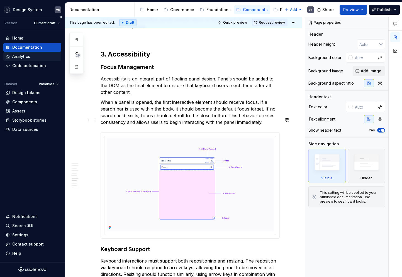
scroll to position [1352, 0]
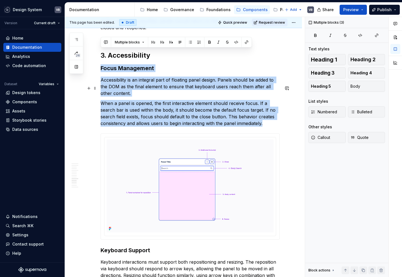
drag, startPoint x: 102, startPoint y: 52, endPoint x: 267, endPoint y: 109, distance: 175.6
copy div "Focus Management Accessibility is an integral part of floating panel design. Pa…"
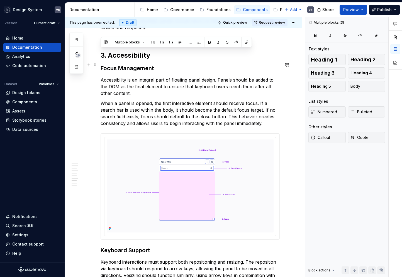
click at [127, 80] on p "Accessibility is an integral part of floating panel design. Panels should be ad…" at bounding box center [189, 87] width 179 height 20
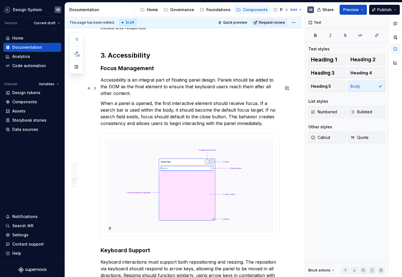
click at [265, 111] on p "When a panel is opened, the first interactive element should receive focus. If …" at bounding box center [189, 113] width 179 height 27
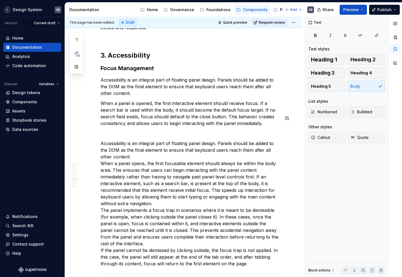
click at [126, 141] on p "Accessibility is an integral part of floating panel design. Panels should be ad…" at bounding box center [189, 203] width 179 height 127
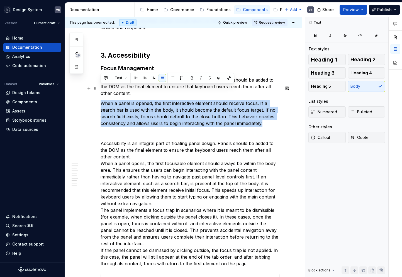
drag, startPoint x: 102, startPoint y: 88, endPoint x: 267, endPoint y: 107, distance: 166.1
click at [267, 107] on p "When a panel is opened, the first interactive element should receive focus. If …" at bounding box center [189, 113] width 179 height 27
copy p "When a panel is opened, the first interactive element should receive focus. If …"
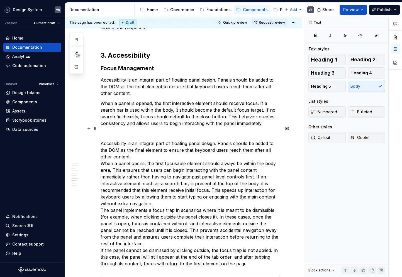
click at [140, 142] on p "Accessibility is an integral part of floating panel design. Panels should be ad…" at bounding box center [189, 203] width 179 height 127
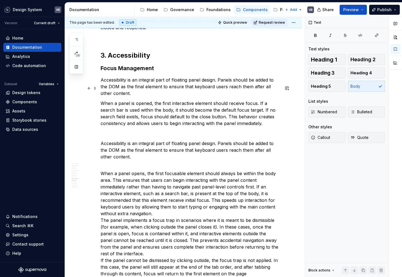
click at [134, 100] on p "When a panel is opened, the first interactive element should receive focus. If …" at bounding box center [189, 113] width 179 height 27
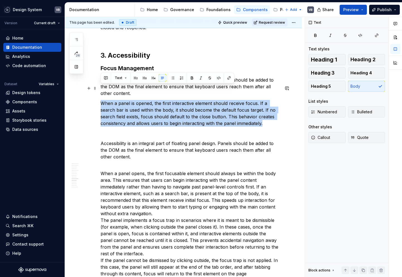
click at [134, 100] on p "When a panel is opened, the first interactive element should receive focus. If …" at bounding box center [189, 113] width 179 height 27
click at [164, 108] on p "When a panel is opened, the first interactive element should receive focus. If …" at bounding box center [189, 113] width 179 height 27
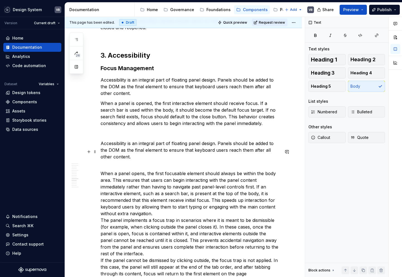
click at [117, 163] on p "When a panel opens, the first focusable element should always be within the bod…" at bounding box center [189, 220] width 179 height 114
click at [110, 165] on p "When a panel opens, the first focusable element should always be within the bod…" at bounding box center [189, 220] width 179 height 114
click at [255, 172] on p "When a panel opens, the first focusable element should always be within the bod…" at bounding box center [189, 220] width 179 height 114
click at [122, 185] on p "When a panel opens, the first focusable element should always be within the bod…" at bounding box center [189, 220] width 179 height 114
click at [171, 195] on p "When a panel opens, the first focusable element should always be within the bod…" at bounding box center [189, 220] width 179 height 114
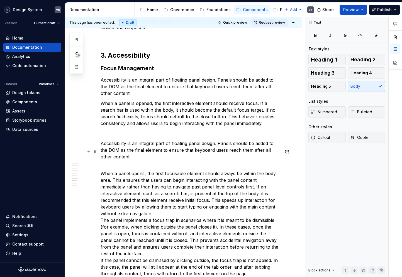
click at [175, 196] on p "When a panel opens, the first focusable element should always be within the bod…" at bounding box center [189, 220] width 179 height 114
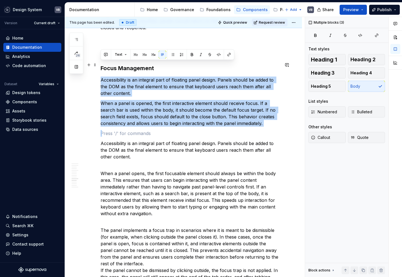
drag, startPoint x: 106, startPoint y: 120, endPoint x: 100, endPoint y: 66, distance: 54.6
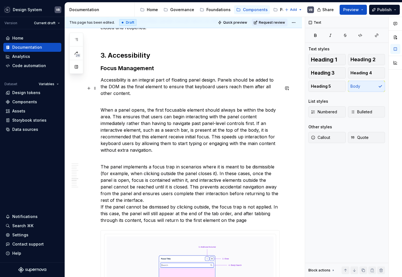
click at [104, 100] on p "When a panel opens, the first focusable element should always be within the bod…" at bounding box center [189, 126] width 179 height 53
click at [105, 157] on p "The panel implements a focus trap in scenarios where it is meant to be dismissi…" at bounding box center [189, 190] width 179 height 67
click at [132, 185] on p "The panel implements a focus trap in scenarios where it is meant to be dismissi…" at bounding box center [189, 190] width 179 height 67
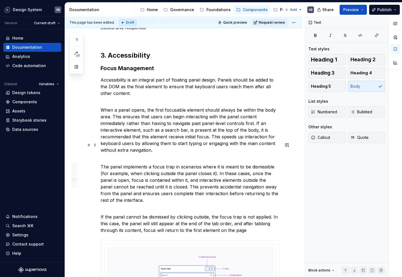
click at [136, 157] on p "The panel implements a focus trap in scenarios where it is meant to be dismissi…" at bounding box center [189, 180] width 179 height 47
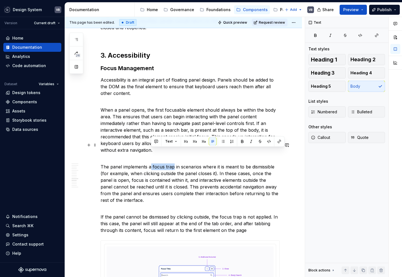
drag, startPoint x: 173, startPoint y: 153, endPoint x: 151, endPoint y: 153, distance: 22.0
click at [151, 157] on p "The panel implements a focus trap in scenarios where it is meant to be dismissi…" at bounding box center [189, 180] width 179 height 47
click at [163, 159] on p "The panel implements a focus trap in scenarios where it is meant to be dismissi…" at bounding box center [189, 180] width 179 height 47
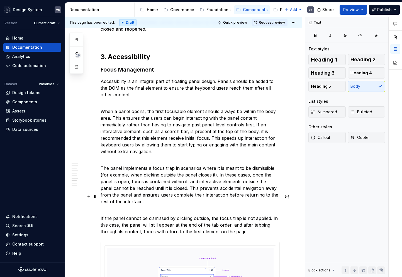
scroll to position [1357, 0]
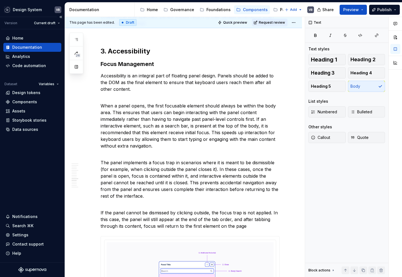
type textarea "*"
drag, startPoint x: 141, startPoint y: 109, endPoint x: 159, endPoint y: 111, distance: 18.2
click at [159, 111] on p "When a panel opens, the first focusable element should always be within the bod…" at bounding box center [189, 122] width 179 height 53
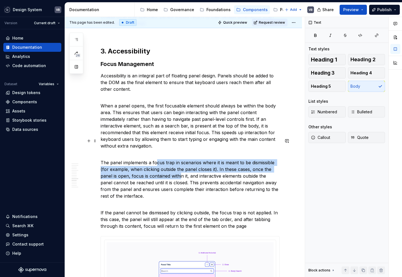
drag, startPoint x: 155, startPoint y: 147, endPoint x: 181, endPoint y: 164, distance: 30.5
click at [181, 164] on p "The panel implements a focus trap in scenarios where it is meant to be dismissi…" at bounding box center [189, 176] width 179 height 47
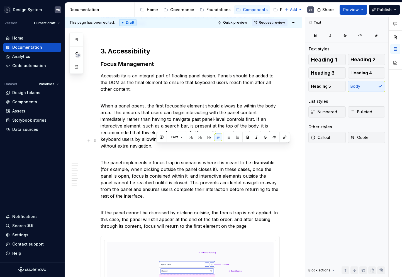
click at [182, 178] on p "The panel implements a focus trap in scenarios where it is meant to be dismissi…" at bounding box center [189, 176] width 179 height 47
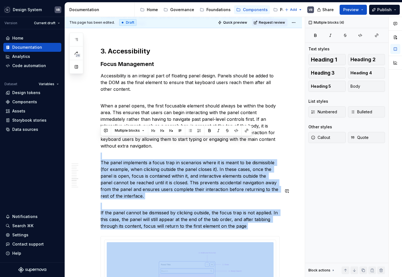
drag, startPoint x: 100, startPoint y: 139, endPoint x: 229, endPoint y: 216, distance: 149.7
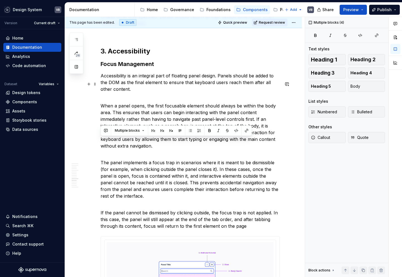
click at [126, 96] on p "When a panel opens, the first focusable element should always be within the bod…" at bounding box center [189, 122] width 179 height 53
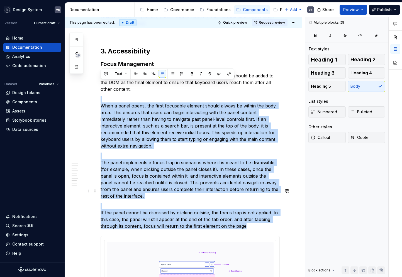
drag, startPoint x: 106, startPoint y: 80, endPoint x: 265, endPoint y: 213, distance: 207.6
click at [336, 88] on button "Heading 5" at bounding box center [326, 86] width 37 height 11
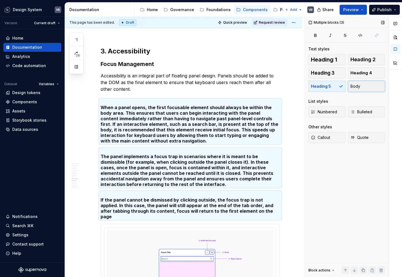
click at [356, 88] on span "Body" at bounding box center [355, 86] width 10 height 6
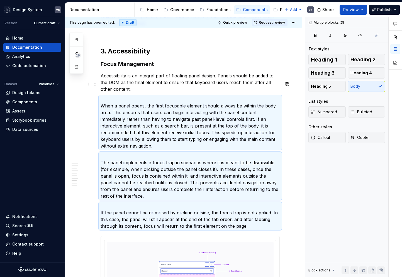
click at [159, 110] on p "When a panel opens, the first focusable element should always be within the bod…" at bounding box center [189, 122] width 179 height 53
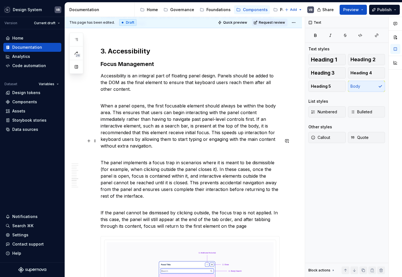
click at [164, 161] on p "The panel implements a focus trap in scenarios where it is meant to be dismissi…" at bounding box center [189, 176] width 179 height 47
click at [121, 203] on p "If the panel cannot be dismissed by clicking outside, the focus trap is not app…" at bounding box center [189, 216] width 179 height 27
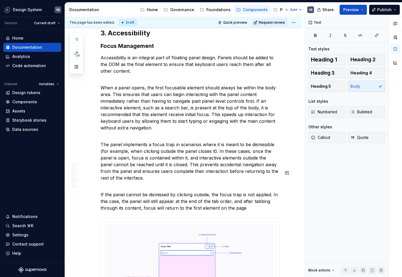
scroll to position [1382, 0]
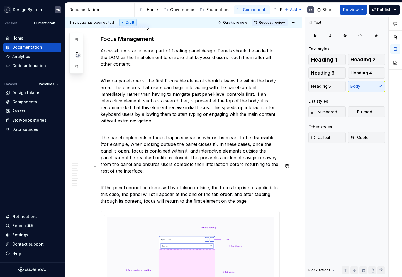
click at [247, 189] on p "If the panel cannot be dismissed by clicking outside, the focus trap is not app…" at bounding box center [189, 191] width 179 height 27
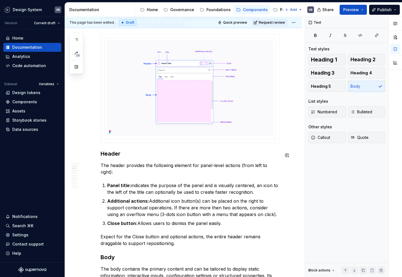
scroll to position [256, 0]
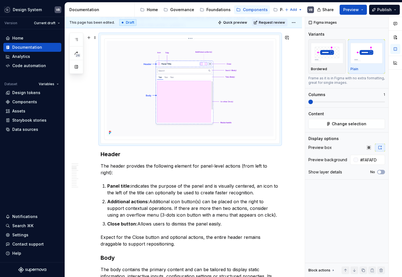
click at [195, 94] on img at bounding box center [190, 88] width 167 height 95
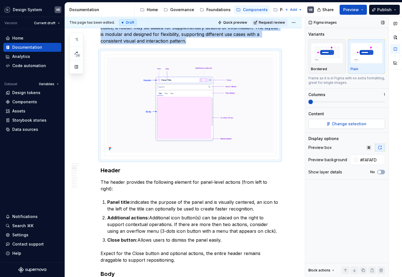
click at [337, 125] on span "Change selection" at bounding box center [348, 124] width 35 height 6
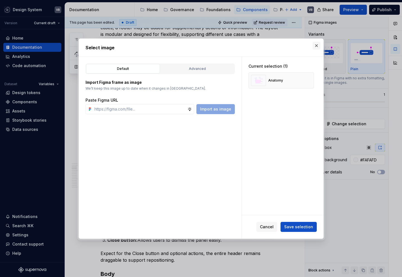
click at [316, 45] on button "button" at bounding box center [316, 46] width 8 height 8
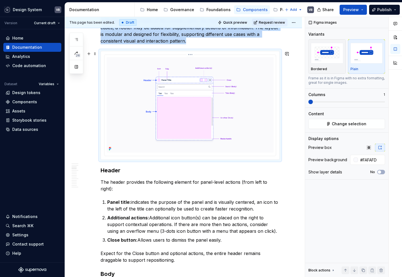
click at [174, 119] on img at bounding box center [190, 104] width 167 height 95
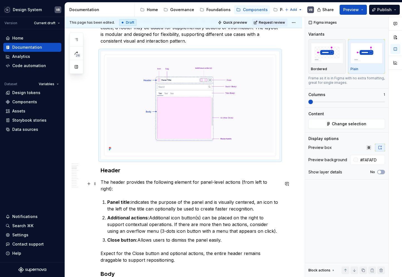
click at [188, 199] on p "Panel title: indicates the purpose of the panel and is visually centered, an ic…" at bounding box center [193, 205] width 172 height 13
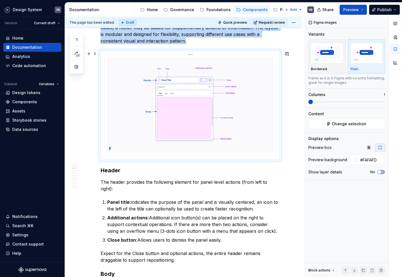
click at [178, 131] on img at bounding box center [190, 104] width 167 height 95
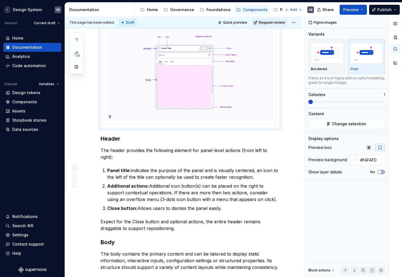
scroll to position [280, 0]
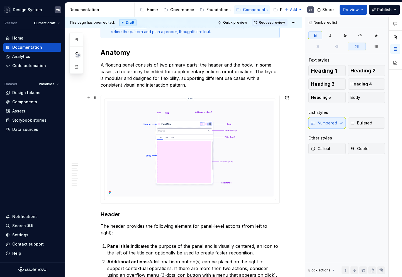
scroll to position [195, 0]
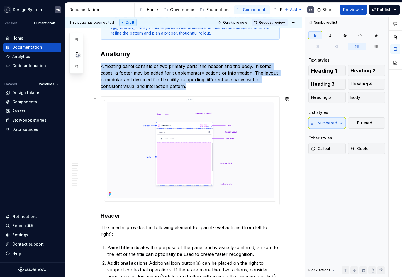
click at [186, 137] on img at bounding box center [190, 149] width 167 height 95
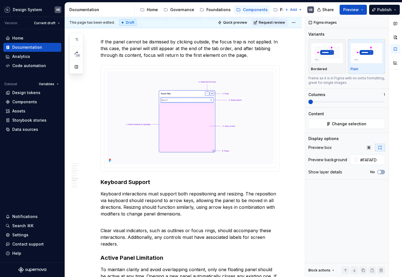
scroll to position [1558, 0]
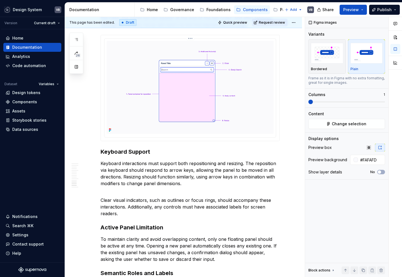
click at [197, 75] on img at bounding box center [190, 87] width 167 height 93
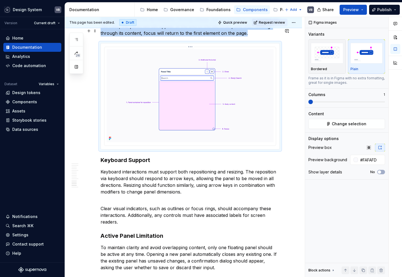
scroll to position [1550, 0]
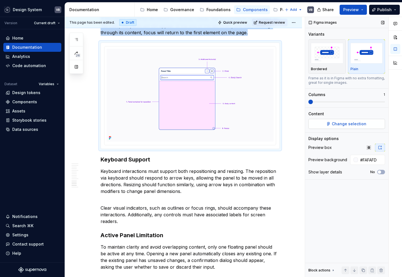
click at [327, 123] on button "Change selection" at bounding box center [346, 124] width 77 height 10
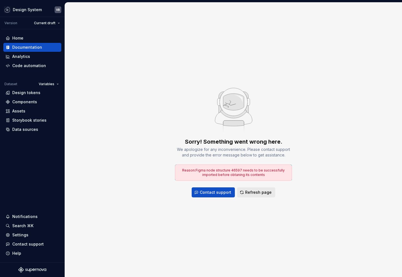
click at [250, 193] on span "Refresh page" at bounding box center [258, 193] width 26 height 6
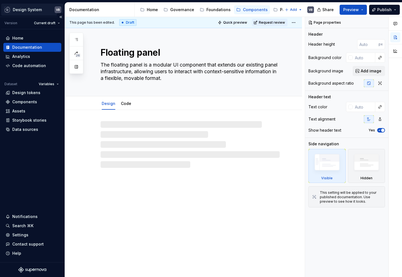
type textarea "*"
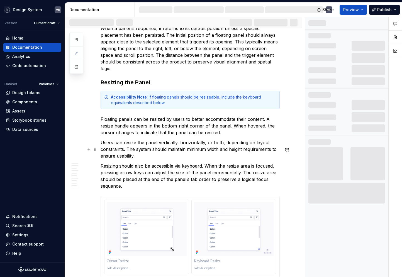
scroll to position [1081, 0]
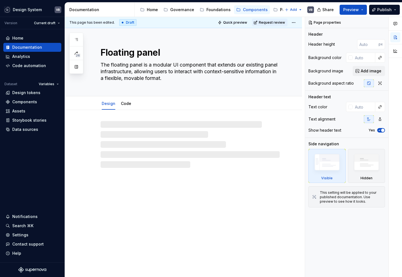
type textarea "*"
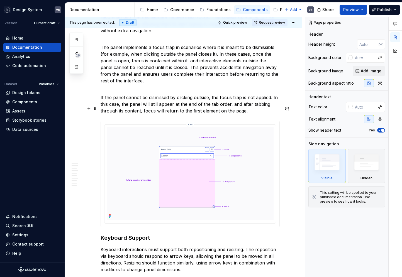
scroll to position [1437, 0]
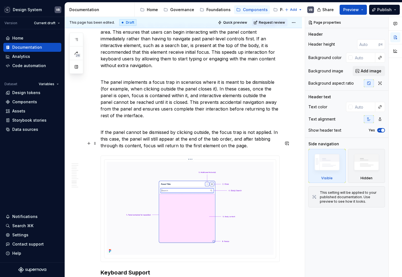
click at [187, 176] on img at bounding box center [190, 208] width 167 height 93
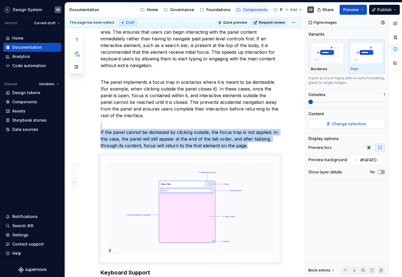
click at [349, 122] on span "Change selection" at bounding box center [348, 124] width 35 height 6
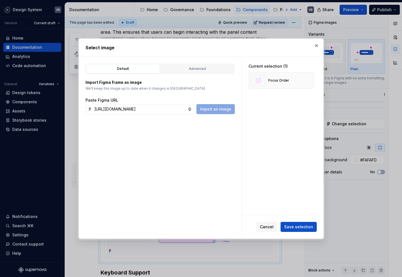
scroll to position [0, 223]
type input "[URL][DOMAIN_NAME]"
click at [217, 109] on span "Import as image" at bounding box center [215, 109] width 31 height 6
click at [309, 82] on button "button" at bounding box center [307, 81] width 8 height 8
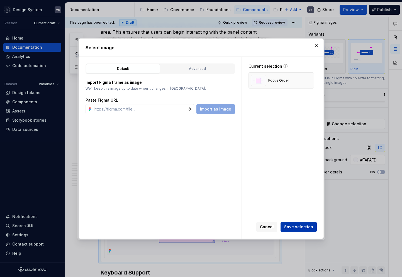
click at [296, 228] on span "Save selection" at bounding box center [298, 227] width 29 height 6
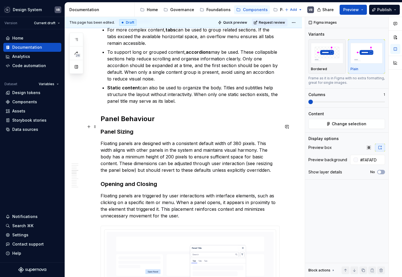
scroll to position [574, 0]
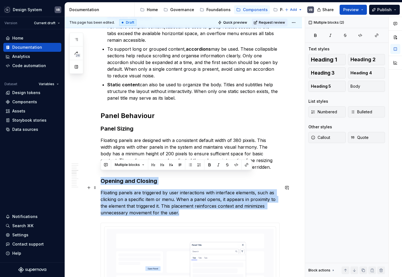
drag, startPoint x: 102, startPoint y: 174, endPoint x: 177, endPoint y: 207, distance: 82.0
click at [173, 189] on p "Floating panels are triggered by user interactions with interface elements, suc…" at bounding box center [189, 202] width 179 height 27
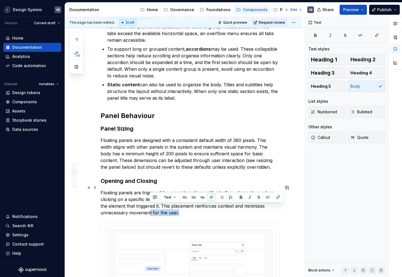
drag, startPoint x: 185, startPoint y: 208, endPoint x: 150, endPoint y: 205, distance: 35.2
click at [150, 205] on p "Floating panels are triggered by user interactions with interface elements, suc…" at bounding box center [189, 202] width 179 height 27
click at [120, 198] on p "Floating panels are triggered by user interactions with interface elements, suc…" at bounding box center [189, 202] width 179 height 27
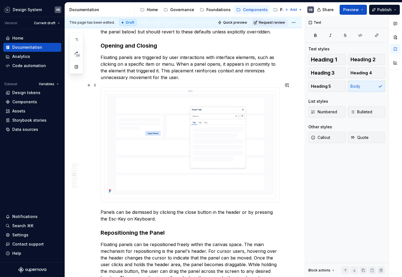
scroll to position [718, 0]
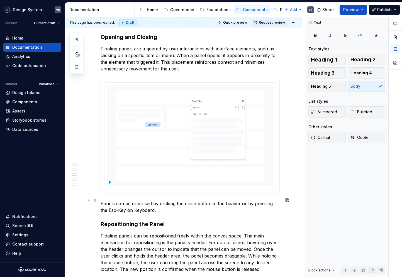
click at [137, 203] on p "Panels can be dismissed by clicking the close button in the header or by pressi…" at bounding box center [189, 206] width 179 height 13
click at [130, 205] on p "Panels can be dismissed by clicking the close button in the header or by pressi…" at bounding box center [189, 206] width 179 height 13
click at [154, 205] on p "Panels can be dismissed by clicking the close button in the header or by pressi…" at bounding box center [189, 206] width 179 height 13
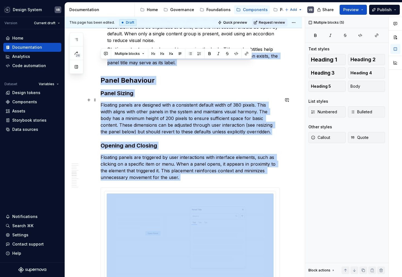
scroll to position [609, 0]
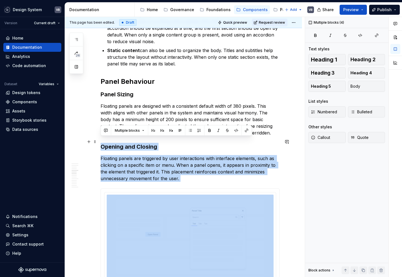
drag, startPoint x: 154, startPoint y: 207, endPoint x: 99, endPoint y: 143, distance: 83.7
copy div "Opening and Closing Floating panels are triggered by user interactions with int…"
type textarea "*"
click at [116, 166] on p "Floating panels are triggered by user interactions with interface elements, suc…" at bounding box center [189, 168] width 179 height 27
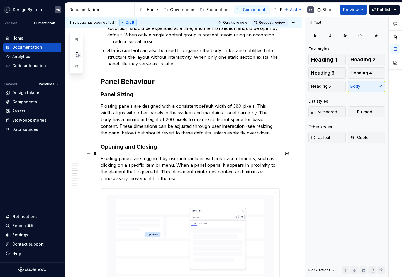
click at [101, 155] on p "Floating panels are triggered by user interactions with interface elements, suc…" at bounding box center [189, 168] width 179 height 27
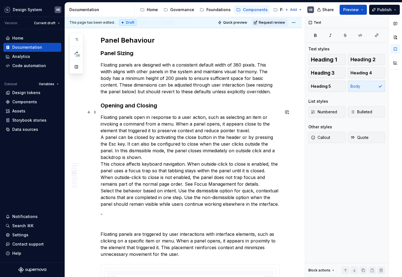
scroll to position [638, 0]
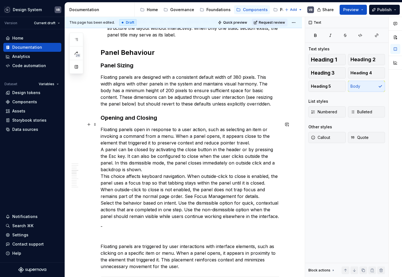
click at [258, 136] on p "Floating panels open in response to a user action, such as selecting an item or…" at bounding box center [189, 173] width 179 height 94
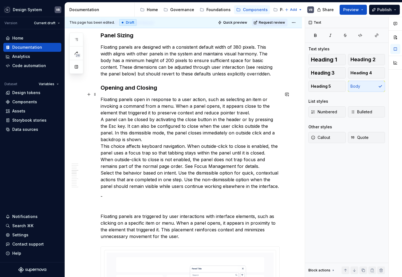
scroll to position [673, 0]
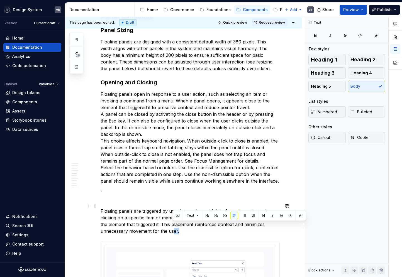
drag, startPoint x: 184, startPoint y: 225, endPoint x: 171, endPoint y: 222, distance: 13.0
click at [171, 222] on p "Floating panels are triggered by user interactions with interface elements, suc…" at bounding box center [189, 221] width 179 height 27
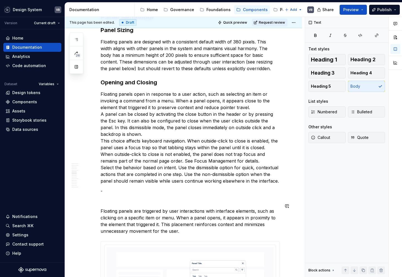
click at [257, 103] on p "Floating panels open in response to a user action, such as selecting an item or…" at bounding box center [189, 138] width 179 height 94
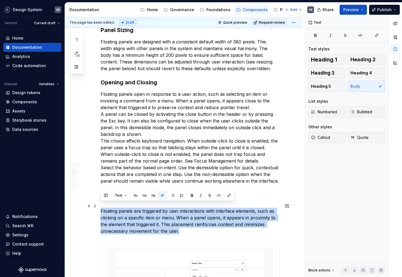
drag, startPoint x: 181, startPoint y: 227, endPoint x: 100, endPoint y: 205, distance: 83.4
click at [100, 208] on p "Floating panels are triggered by user interactions with interface elements, suc…" at bounding box center [189, 221] width 179 height 27
copy p "Floating panels are triggered by user interactions with interface elements, suc…"
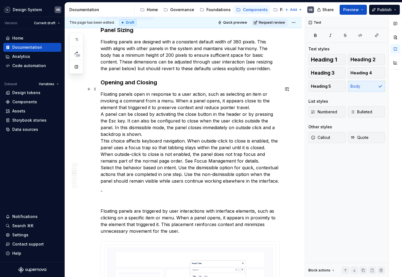
click at [231, 96] on p "Floating panels open in response to a user action, such as selecting an item or…" at bounding box center [189, 138] width 179 height 94
click at [260, 104] on p "Floating panels open in response to a user action, such as selecting an item or…" at bounding box center [189, 138] width 179 height 94
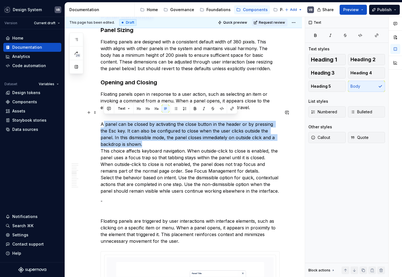
drag, startPoint x: 102, startPoint y: 119, endPoint x: 148, endPoint y: 139, distance: 50.1
click at [148, 139] on p "A panel can be closed by activating the close button in the header or by pressi…" at bounding box center [189, 154] width 179 height 80
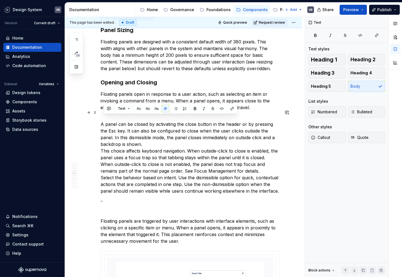
click at [157, 141] on p "A panel can be closed by activating the close button in the header or by pressi…" at bounding box center [189, 154] width 179 height 80
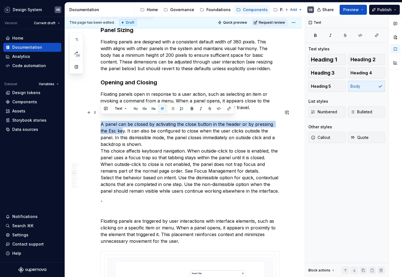
drag, startPoint x: 101, startPoint y: 118, endPoint x: 115, endPoint y: 127, distance: 16.8
click at [115, 128] on p "A panel can be closed by activating the close button in the header or by pressi…" at bounding box center [189, 154] width 179 height 80
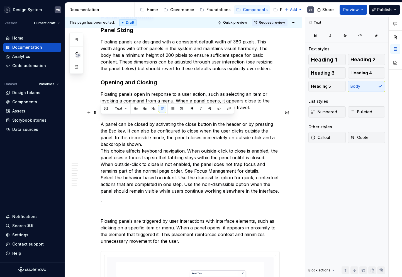
click at [123, 140] on p "A panel can be closed by activating the close button in the header or by pressi…" at bounding box center [189, 154] width 179 height 80
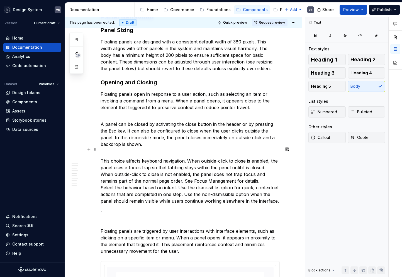
click at [232, 176] on p "This choice affects keyboard navigation. When outside-click to close is enabled…" at bounding box center [189, 177] width 179 height 53
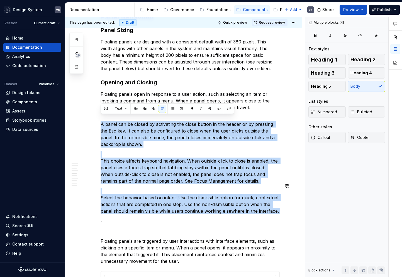
drag, startPoint x: 100, startPoint y: 117, endPoint x: 284, endPoint y: 209, distance: 205.6
copy div "A panel can be closed by activating the close button in the header or by pressi…"
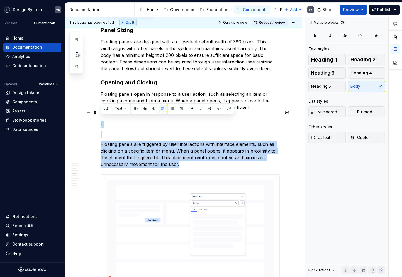
drag, startPoint x: 181, startPoint y: 157, endPoint x: 98, endPoint y: 119, distance: 90.9
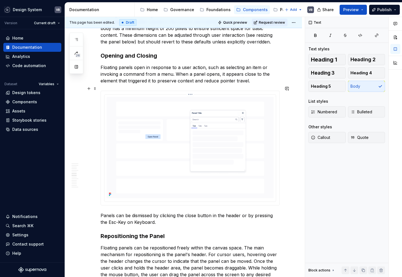
scroll to position [705, 0]
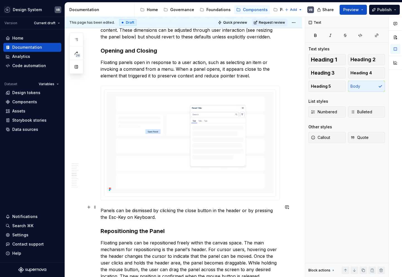
click at [122, 210] on p "Panels can be dismissed by clicking the close button in the header or by pressi…" at bounding box center [189, 213] width 179 height 13
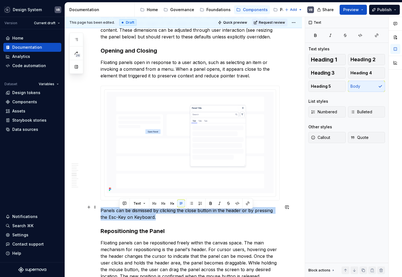
click at [122, 210] on p "Panels can be dismissed by clicking the close button in the header or by pressi…" at bounding box center [189, 213] width 179 height 13
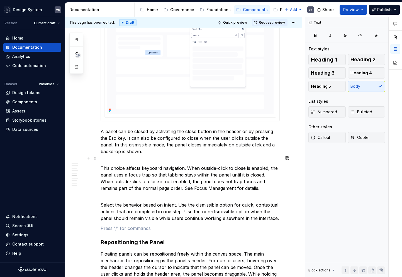
scroll to position [786, 0]
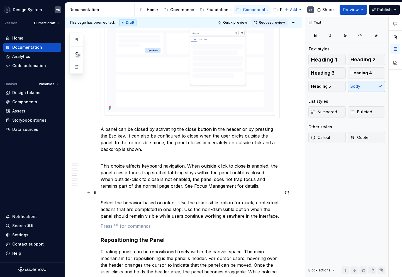
click at [144, 193] on p "Select the behavior based on intent. Use the dismissible option for quick, cont…" at bounding box center [189, 206] width 179 height 27
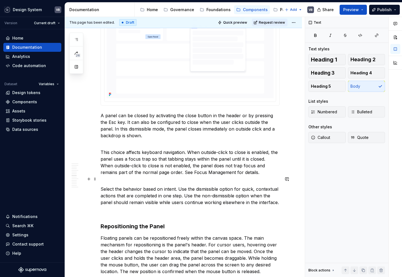
scroll to position [800, 0]
click at [185, 179] on p "Select the behavior based on intent. Use the dismissible option for quick, cont…" at bounding box center [189, 191] width 179 height 27
click at [266, 186] on p "Select the behavior based on intent. Use the dismissible option for quick, cont…" at bounding box center [189, 191] width 179 height 27
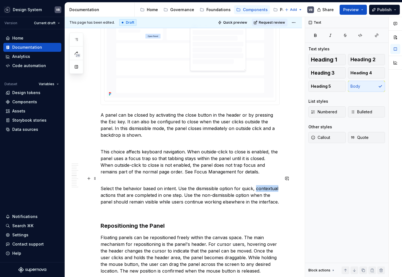
click at [266, 186] on p "Select the behavior based on intent. Use the dismissible option for quick, cont…" at bounding box center [189, 191] width 179 height 27
click at [138, 179] on p "Select the behavior based on intent. Use the dismissible option for quick, temp…" at bounding box center [189, 191] width 179 height 27
click at [137, 211] on p at bounding box center [189, 211] width 179 height 7
click at [118, 179] on p "Select the behavior based on intent. Use the dismissible option for quick, temp…" at bounding box center [189, 191] width 179 height 27
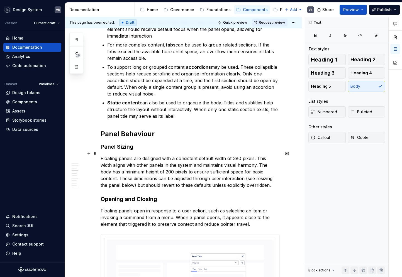
scroll to position [564, 0]
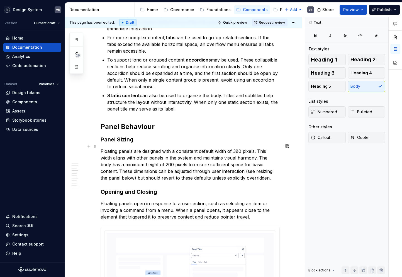
click at [142, 164] on p "Floating panels are designed with a consistent default width of 380 pixels. Thi…" at bounding box center [189, 164] width 179 height 33
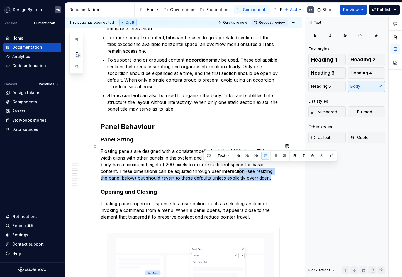
drag, startPoint x: 239, startPoint y: 175, endPoint x: 206, endPoint y: 168, distance: 33.4
click at [206, 168] on p "Floating panels are designed with a consistent default width of 380 pixels. Thi…" at bounding box center [189, 164] width 179 height 33
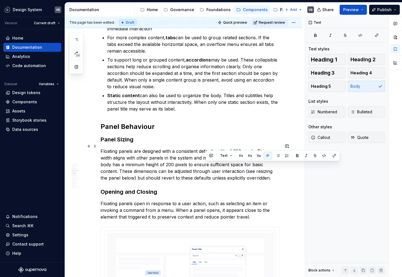
click at [145, 168] on p "Floating panels are designed with a consistent default width of 380 pixels. Thi…" at bounding box center [189, 164] width 179 height 33
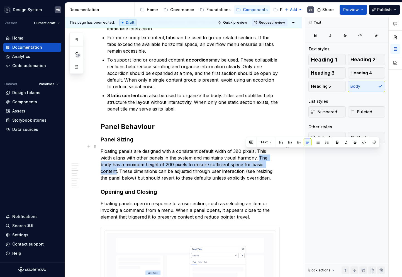
drag, startPoint x: 246, startPoint y: 153, endPoint x: 255, endPoint y: 157, distance: 10.0
click at [255, 157] on p "Floating panels are designed with a consistent default width of 380 pixels. Thi…" at bounding box center [189, 164] width 179 height 33
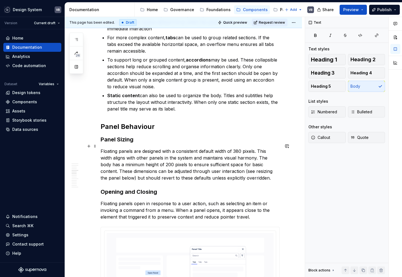
click at [219, 164] on p "Floating panels are designed with a consistent default width of 380 pixels. Thi…" at bounding box center [189, 164] width 179 height 33
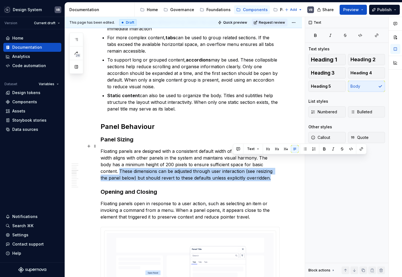
drag, startPoint x: 258, startPoint y: 158, endPoint x: 263, endPoint y: 172, distance: 15.1
click at [263, 172] on p "Floating panels are designed with a consistent default width of 380 pixels. Thi…" at bounding box center [189, 164] width 179 height 33
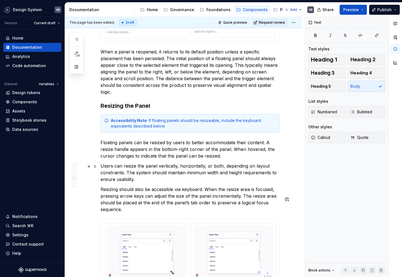
scroll to position [1136, 0]
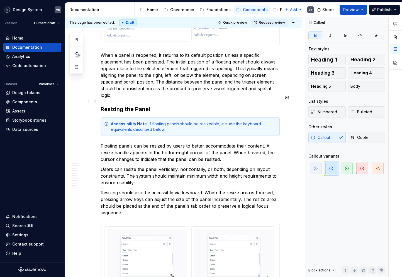
click at [136, 121] on strong "Accessibility Note" at bounding box center [129, 123] width 36 height 5
click at [156, 121] on div "Accessibility Note : If floating panels should be resizeable, include the keybo…" at bounding box center [193, 126] width 165 height 11
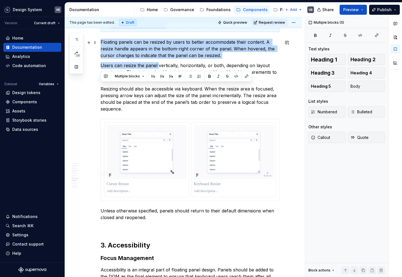
scroll to position [1225, 0]
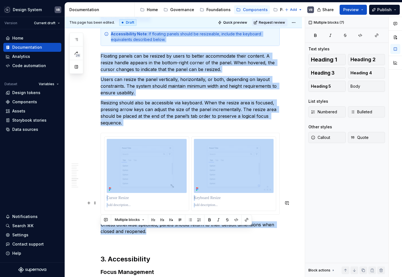
drag, startPoint x: 101, startPoint y: 84, endPoint x: 159, endPoint y: 208, distance: 136.5
copy div "Resizing the Panel Accessibility Note : If floating panels should be resizeable…"
click at [127, 99] on p "Resizing should also be accessible via keyboard. When the resize area is focuse…" at bounding box center [189, 112] width 179 height 27
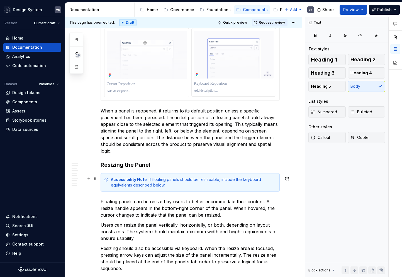
scroll to position [1081, 0]
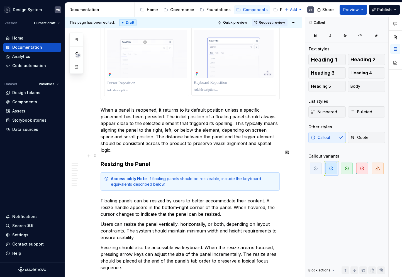
click at [150, 176] on div "Accessibility Note : If floating panels should be resizeable, include the keybo…" at bounding box center [193, 181] width 165 height 11
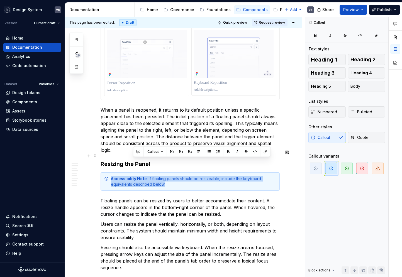
click at [150, 176] on div "Accessibility Note : If floating panels should be resizeable, include the keybo…" at bounding box center [193, 181] width 165 height 11
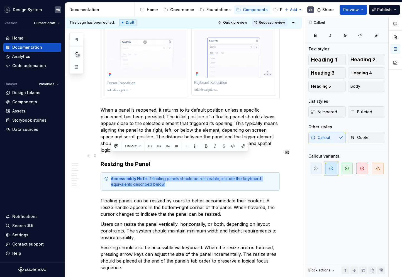
click at [170, 176] on div "Accessibility Note : If floating panels should be resizeable, include the keybo…" at bounding box center [193, 181] width 165 height 11
drag, startPoint x: 174, startPoint y: 160, endPoint x: 148, endPoint y: 154, distance: 26.7
click at [148, 176] on div "Accessibility Note : If floating panels should be resizeable, include the keybo…" at bounding box center [193, 181] width 165 height 11
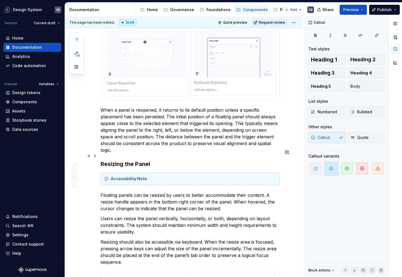
click at [127, 176] on strong "Accessibility Note" at bounding box center [129, 178] width 36 height 5
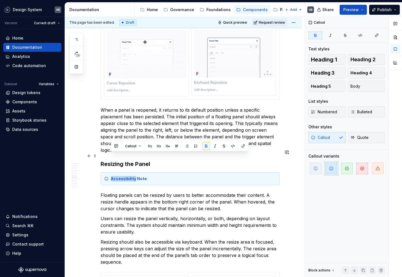
click at [127, 176] on strong "Accessibility Note" at bounding box center [129, 178] width 36 height 5
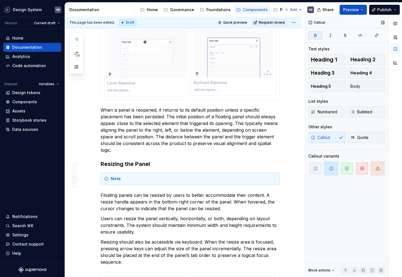
click at [377, 171] on span "button" at bounding box center [378, 169] width 12 height 12
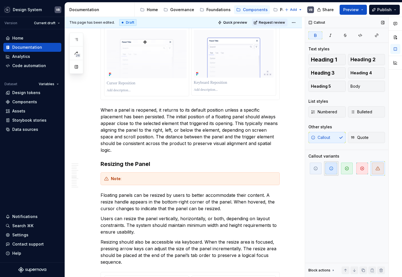
click at [335, 168] on span "button" at bounding box center [331, 169] width 12 height 12
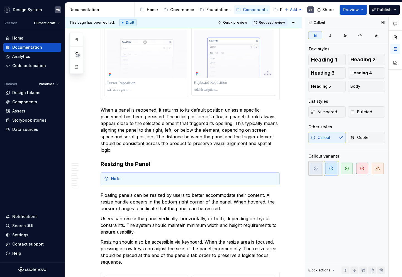
click at [312, 168] on span "button" at bounding box center [315, 169] width 12 height 12
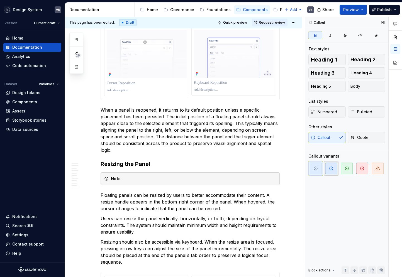
click at [327, 168] on span "button" at bounding box center [331, 169] width 12 height 12
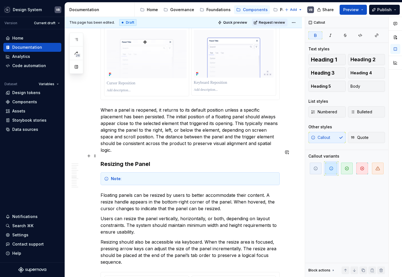
click at [150, 176] on div "Note :" at bounding box center [193, 179] width 165 height 6
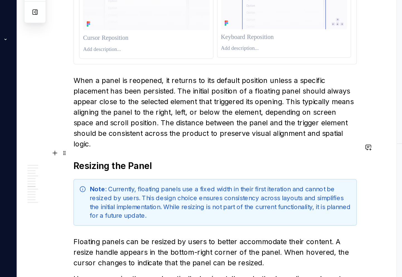
click at [151, 176] on div "Note : Currently, floating panels use a fixed width in their first iteration an…" at bounding box center [193, 187] width 165 height 22
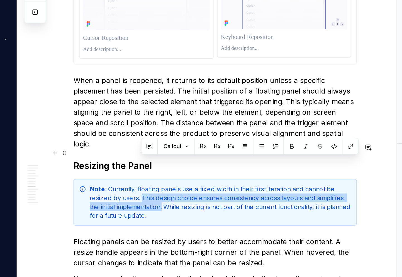
drag, startPoint x: 151, startPoint y: 168, endPoint x: 144, endPoint y: 161, distance: 10.2
click at [144, 176] on div "Note : Currently, floating panels use a fixed width in their first iteration an…" at bounding box center [193, 187] width 165 height 22
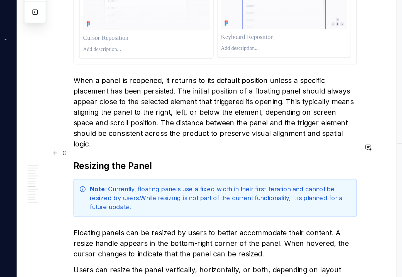
click at [149, 176] on div "Note : Currently, floating panels use a fixed width in their first iteration an…" at bounding box center [193, 184] width 165 height 17
click at [161, 176] on div "Note : Currently, floating panels use a fixed width in their first iteration an…" at bounding box center [193, 184] width 165 height 17
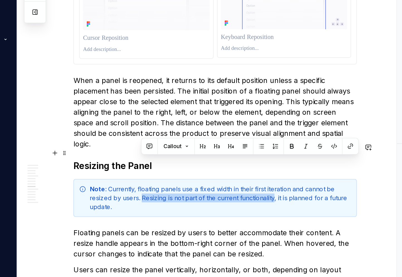
drag, startPoint x: 144, startPoint y: 161, endPoint x: 228, endPoint y: 159, distance: 84.1
click at [228, 176] on div "Note : Currently, floating panels use a fixed width in their first iteration an…" at bounding box center [193, 184] width 165 height 17
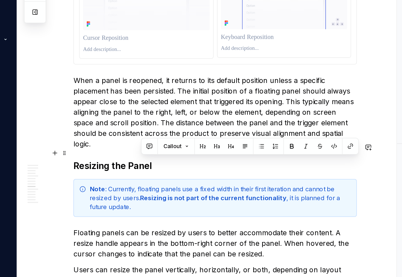
click at [233, 176] on div "Note : Currently, floating panels use a fixed width in their first iteration an…" at bounding box center [193, 184] width 165 height 17
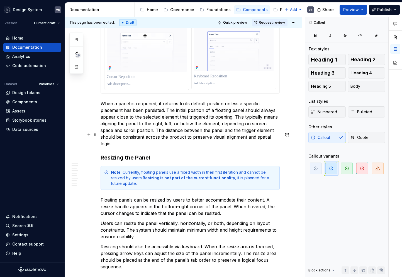
scroll to position [1078, 0]
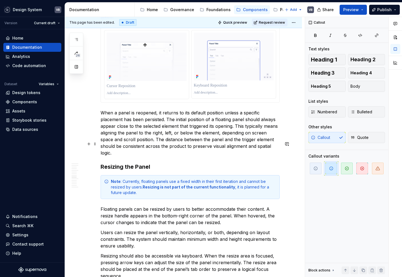
click at [155, 163] on h3 "Resizing the Panel" at bounding box center [189, 167] width 179 height 8
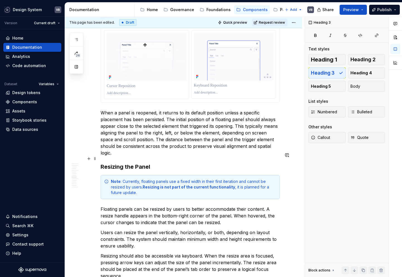
click at [137, 179] on div "Note : Currently, floating panels use a fixed width in their first iteration an…" at bounding box center [193, 187] width 165 height 17
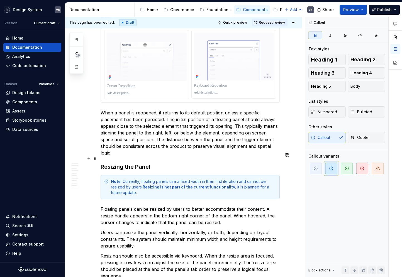
click at [230, 185] on strong "Resizing is not part of the current functionality" at bounding box center [188, 187] width 92 height 5
click at [154, 206] on p "Floating panels can be resized by users to better accommodate their content. A …" at bounding box center [189, 216] width 179 height 20
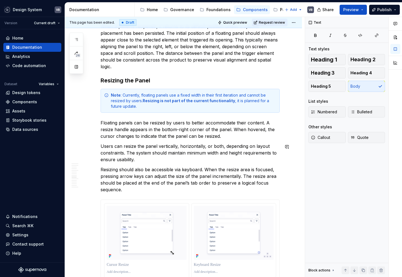
scroll to position [1168, 0]
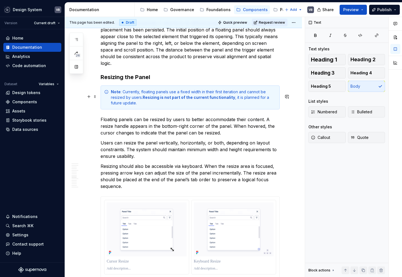
click at [148, 116] on p "Floating panels can be resized by users to better accommodate their content. A …" at bounding box center [189, 126] width 179 height 20
click at [166, 116] on p "Floating panels can be resized by users to better accommodate their content. A …" at bounding box center [189, 126] width 179 height 20
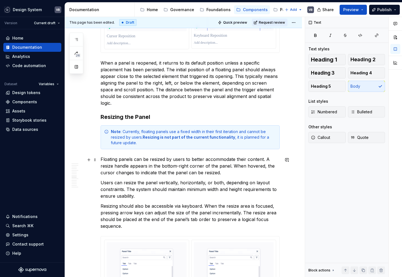
scroll to position [1127, 0]
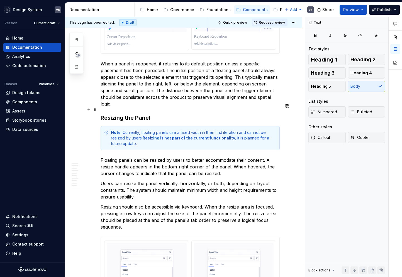
click at [130, 130] on div "Note : Currently, floating panels use a fixed width in their first iteration an…" at bounding box center [193, 138] width 165 height 17
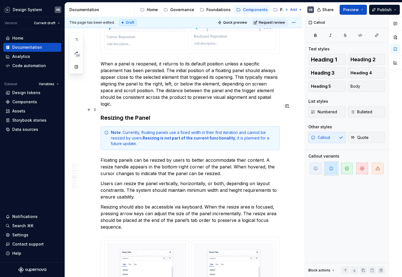
click at [120, 130] on div "Note : Currently, floating panels use a fixed width in their first iteration an…" at bounding box center [193, 138] width 165 height 17
click at [111, 130] on strong "Note" at bounding box center [116, 132] width 10 height 5
click at [152, 130] on div "Important note : Currently, floating panels use a fixed width in their first it…" at bounding box center [193, 138] width 165 height 17
click at [140, 130] on div "Important note : Currently, floating panels use a fixed width in their first it…" at bounding box center [193, 138] width 165 height 17
click at [163, 130] on div "Important note : Currently, floating panels use a fixed width in their first it…" at bounding box center [193, 138] width 165 height 17
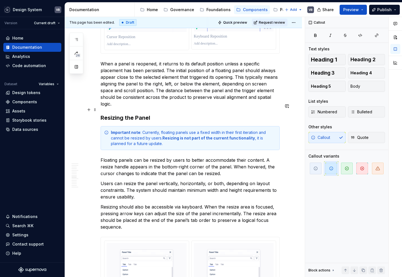
click at [163, 136] on strong "Resizing is not part of the current functionality" at bounding box center [208, 138] width 92 height 5
click at [169, 136] on strong "Resizing is not part of the current functionality" at bounding box center [208, 138] width 92 height 5
click at [146, 130] on div "Important note : Currently, floating panels use a fixed width in their first it…" at bounding box center [193, 138] width 165 height 17
click at [122, 130] on strong "Important note" at bounding box center [126, 132] width 30 height 5
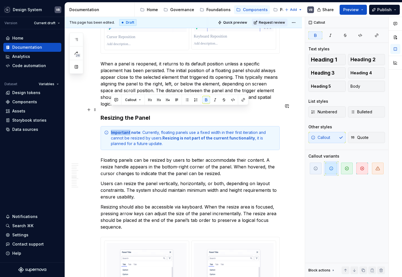
click at [122, 130] on div "Important note : Currently, floating panels use a fixed width in their first it…" at bounding box center [193, 138] width 165 height 17
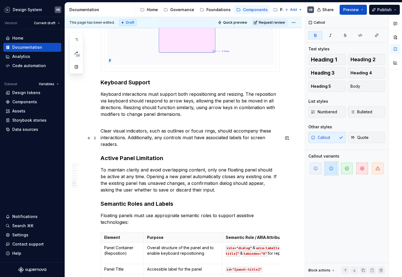
scroll to position [1710, 0]
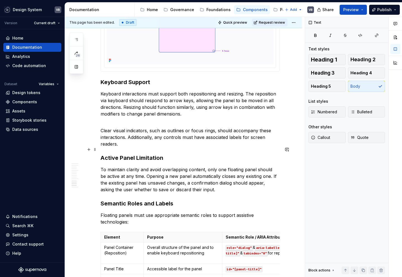
click at [169, 166] on p "To maintain clarity and avoid overlapping content, only one floating panel shou…" at bounding box center [189, 179] width 179 height 27
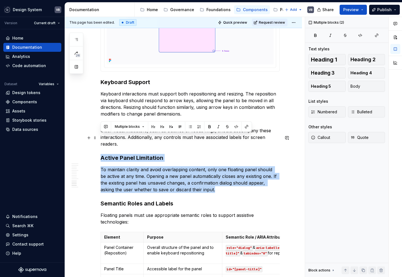
drag, startPoint x: 193, startPoint y: 168, endPoint x: 102, endPoint y: 135, distance: 97.4
copy div "Active Panel Limitation To maintain clarity and avoid overlapping content, only…"
click at [128, 166] on p "To maintain clarity and avoid overlapping content, only one floating panel shou…" at bounding box center [189, 179] width 179 height 27
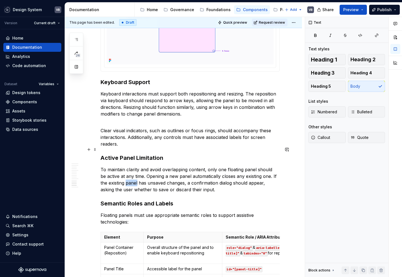
click at [128, 166] on p "To maintain clarity and avoid overlapping content, only one floating panel shou…" at bounding box center [189, 179] width 179 height 27
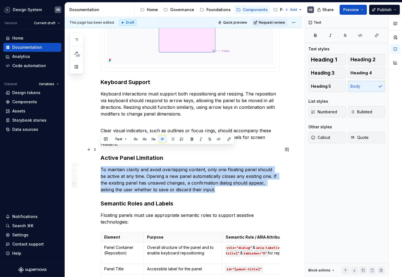
click at [128, 166] on p "To maintain clarity and avoid overlapping content, only one floating panel shou…" at bounding box center [189, 179] width 179 height 27
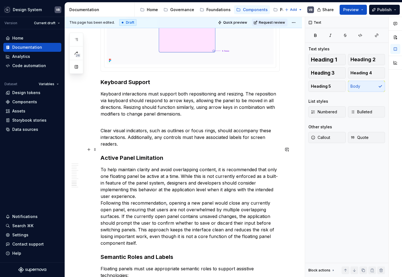
click at [197, 176] on p "To help maintain clarity and avoid overlapping content, it is recommended that …" at bounding box center [189, 206] width 179 height 80
click at [128, 166] on p "To help maintain clarity and avoid overlapping content, it is recommended that …" at bounding box center [189, 206] width 179 height 80
click at [140, 166] on p "To help maintain clarity and avoid overlapping content, it is recommended that …" at bounding box center [189, 206] width 179 height 80
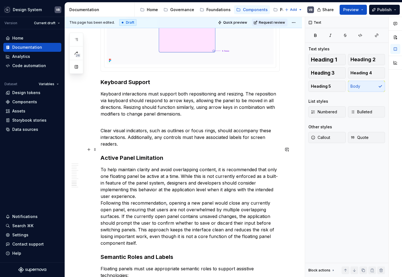
click at [117, 166] on p "To help maintain clarity and avoid overlapping content, it is recommended that …" at bounding box center [189, 206] width 179 height 80
click at [142, 166] on p "To help maintain clarity and avoid overlapping content, it is recommended that …" at bounding box center [189, 206] width 179 height 80
click at [176, 166] on p "To help maintain clarity and avoid overlapping content, it is recommended that …" at bounding box center [189, 206] width 179 height 80
click at [249, 166] on p "To help maintain clarity and avoid overlapping content, it is recommended that …" at bounding box center [189, 206] width 179 height 80
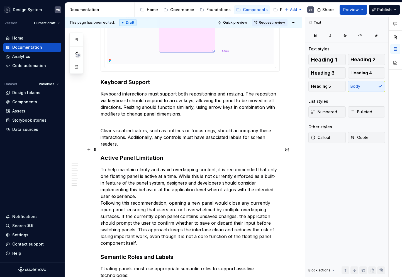
click at [166, 169] on p "To help maintain clarity and avoid overlapping content, it is recommended that …" at bounding box center [189, 206] width 179 height 80
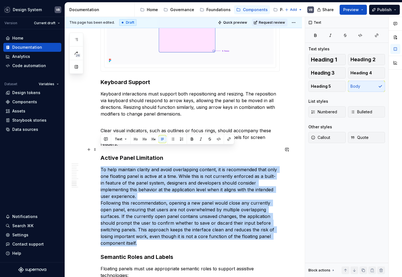
click at [166, 169] on p "To help maintain clarity and avoid overlapping content, it is recommended that …" at bounding box center [189, 206] width 179 height 80
click at [154, 171] on p "To help maintain clarity and avoid overlapping content, it is recommended that …" at bounding box center [189, 206] width 179 height 80
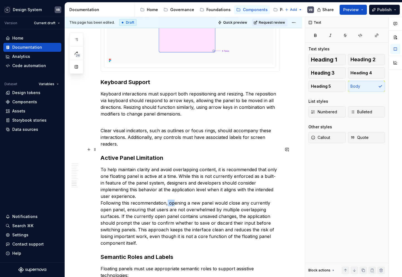
drag, startPoint x: 173, startPoint y: 175, endPoint x: 167, endPoint y: 175, distance: 5.6
click at [167, 175] on p "To help maintain clarity and avoid overlapping content, it is recommended that …" at bounding box center [189, 206] width 179 height 80
click at [207, 184] on p "To help maintain clarity and avoid overlapping content, it is recommended that …" at bounding box center [189, 206] width 179 height 80
click at [115, 179] on p "To help maintain clarity and avoid overlapping content, it is recommended that …" at bounding box center [189, 206] width 179 height 80
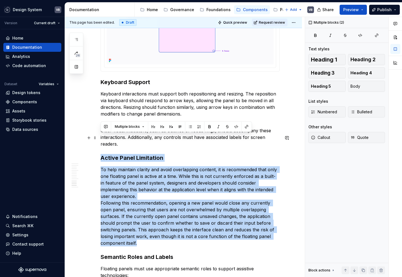
drag, startPoint x: 272, startPoint y: 210, endPoint x: 101, endPoint y: 136, distance: 186.2
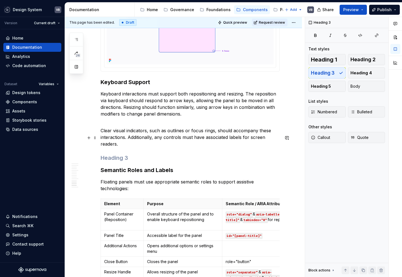
click at [113, 154] on h3 at bounding box center [189, 158] width 179 height 8
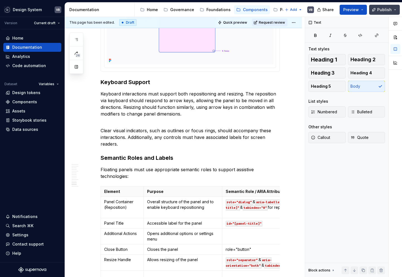
click at [388, 9] on span "Publish" at bounding box center [384, 10] width 14 height 6
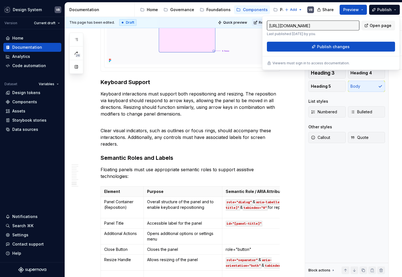
type textarea "*"
click at [335, 46] on span "Publish changes" at bounding box center [333, 47] width 33 height 6
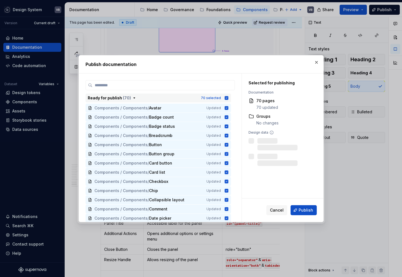
click at [228, 97] on icon "button" at bounding box center [226, 98] width 4 height 4
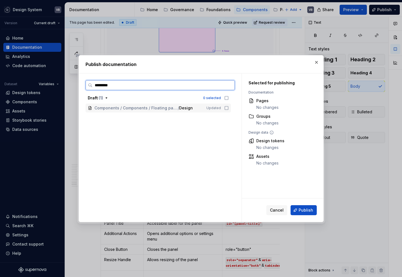
type input "********"
click at [228, 108] on icon at bounding box center [226, 108] width 4 height 4
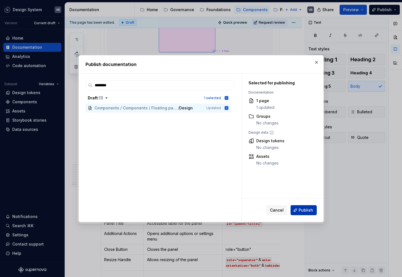
click at [301, 210] on span "Publish" at bounding box center [305, 210] width 14 height 6
type textarea "*"
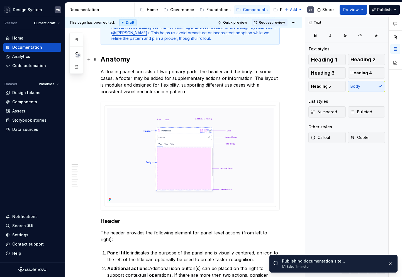
scroll to position [193, 0]
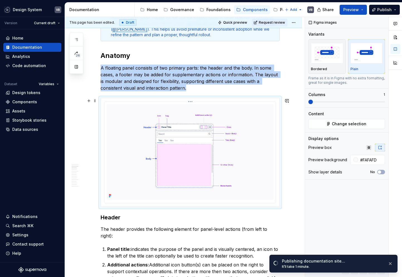
click at [204, 139] on img at bounding box center [190, 151] width 167 height 95
click at [340, 122] on span "Change selection" at bounding box center [348, 124] width 35 height 6
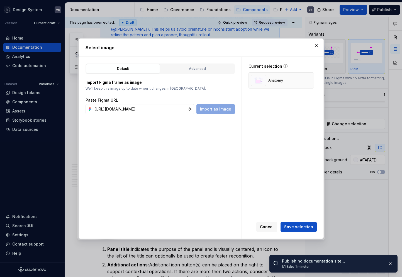
scroll to position [0, 224]
type input "[URL][DOMAIN_NAME]"
click at [215, 110] on span "Import as image" at bounding box center [215, 109] width 31 height 6
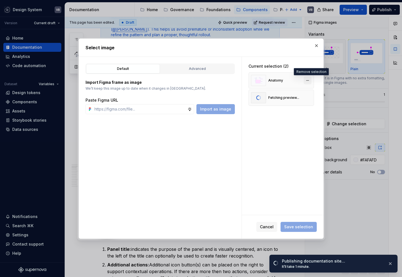
click at [311, 80] on button "button" at bounding box center [307, 81] width 8 height 8
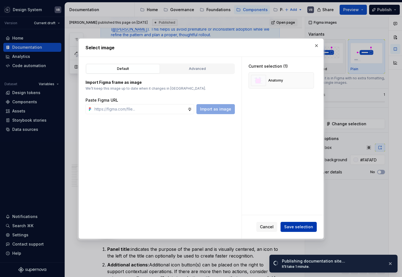
click at [299, 230] on button "Save selection" at bounding box center [298, 227] width 36 height 10
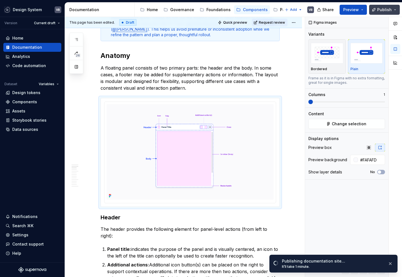
click at [380, 11] on span "Publish" at bounding box center [384, 10] width 14 height 6
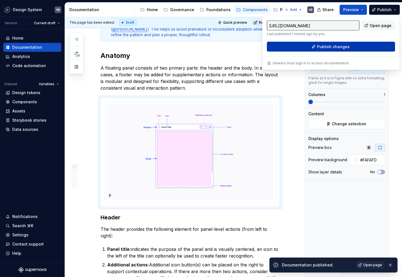
type textarea "*"
click at [328, 48] on span "Publish changes" at bounding box center [333, 47] width 33 height 6
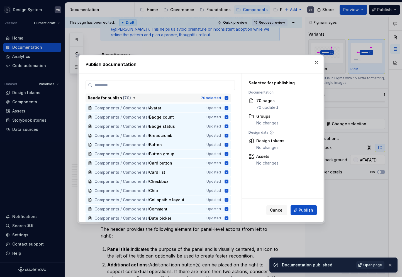
click at [228, 99] on icon "button" at bounding box center [226, 98] width 4 height 4
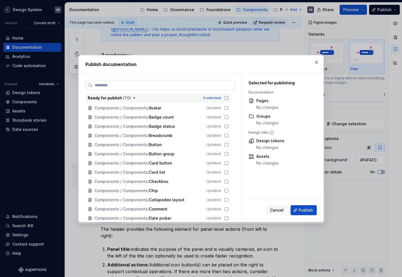
type textarea "*"
click at [152, 82] on label at bounding box center [159, 85] width 149 height 10
click at [152, 82] on input "search" at bounding box center [163, 85] width 142 height 6
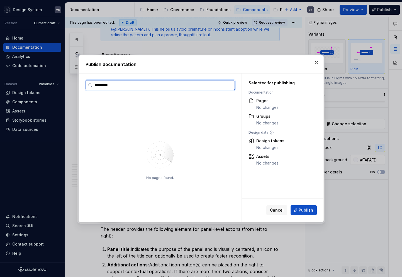
type input "********"
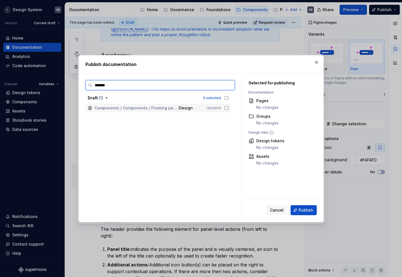
type input "********"
click at [228, 108] on icon at bounding box center [226, 108] width 4 height 4
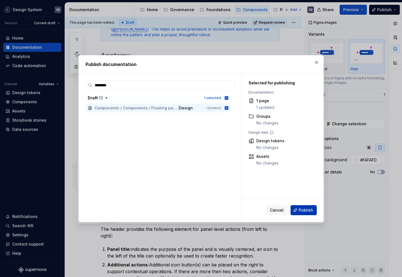
click at [298, 209] on button "Publish" at bounding box center [303, 210] width 26 height 10
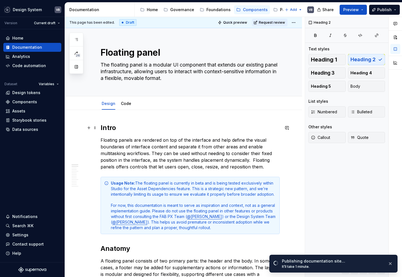
click at [204, 123] on h2 "Intro" at bounding box center [189, 127] width 179 height 9
click at [216, 9] on div "Foundations" at bounding box center [218, 10] width 24 height 6
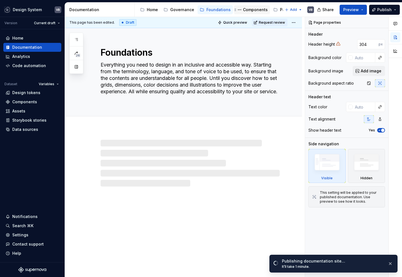
click at [244, 10] on div "Components" at bounding box center [255, 10] width 25 height 6
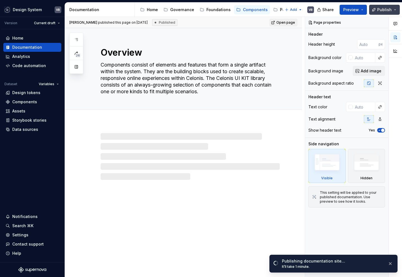
click at [373, 8] on button "Publish" at bounding box center [384, 10] width 31 height 10
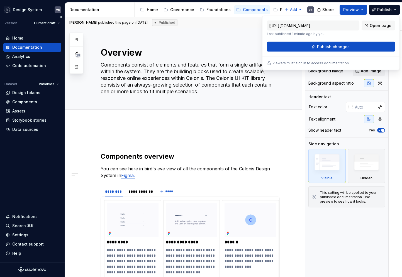
type textarea "*"
